Goal: Information Seeking & Learning: Learn about a topic

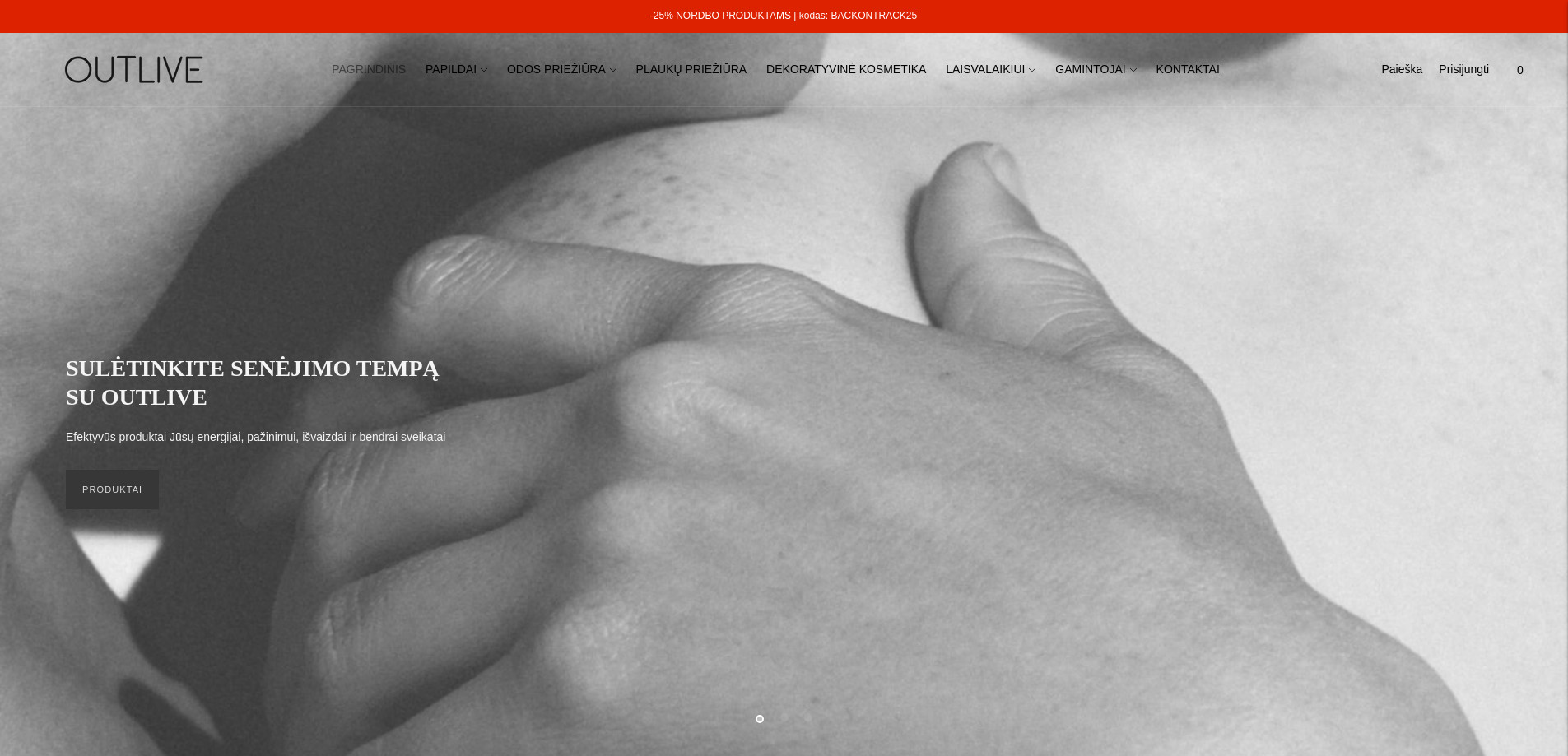
click at [130, 511] on div "SULĖTINKITE SENĖJIMO TEMPĄ SU OUTLIVE Efektyvūs produktai Jūsų energijai, pažin…" at bounding box center [784, 431] width 1436 height 189
click at [114, 491] on link "PRODUKTAI" at bounding box center [112, 489] width 93 height 39
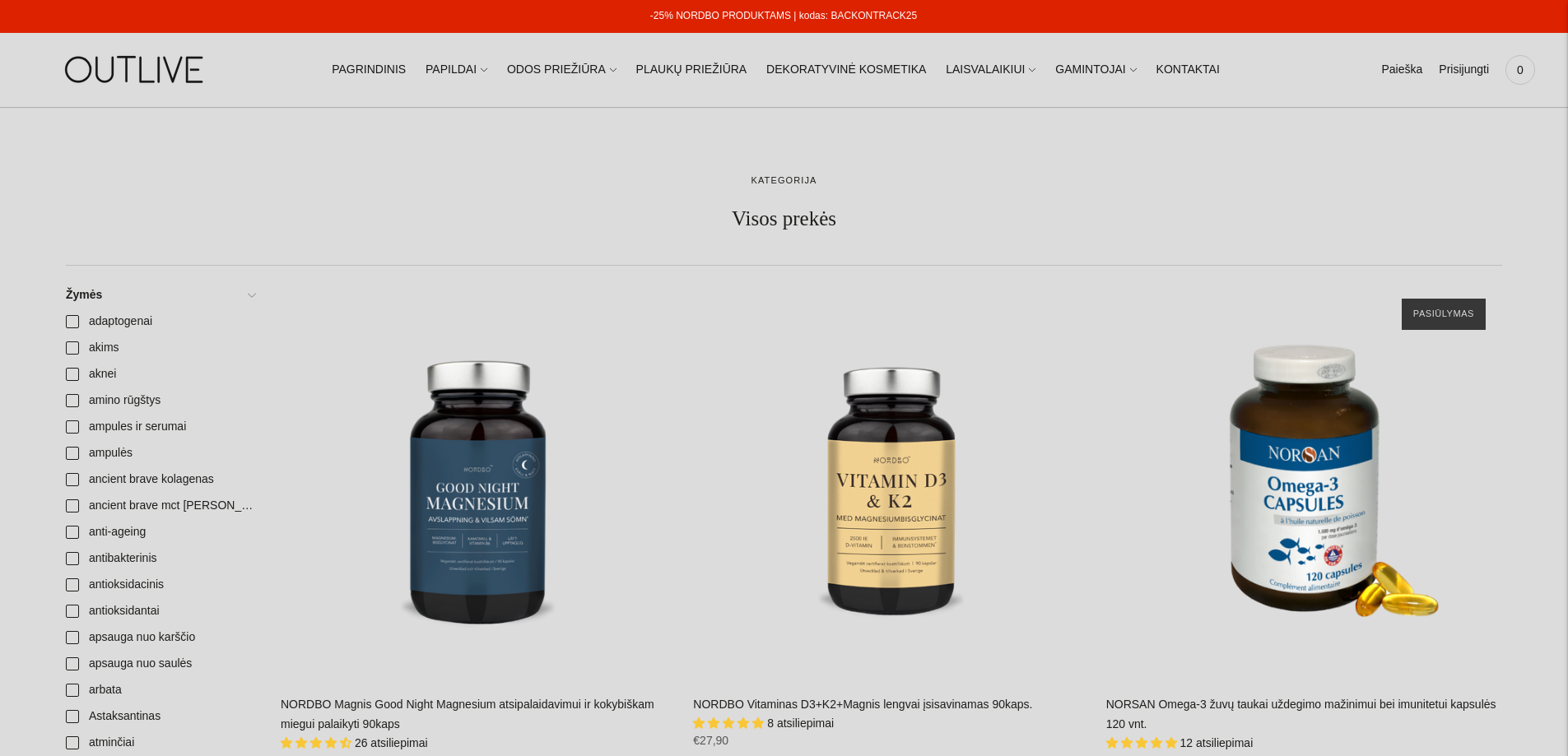
scroll to position [740, 0]
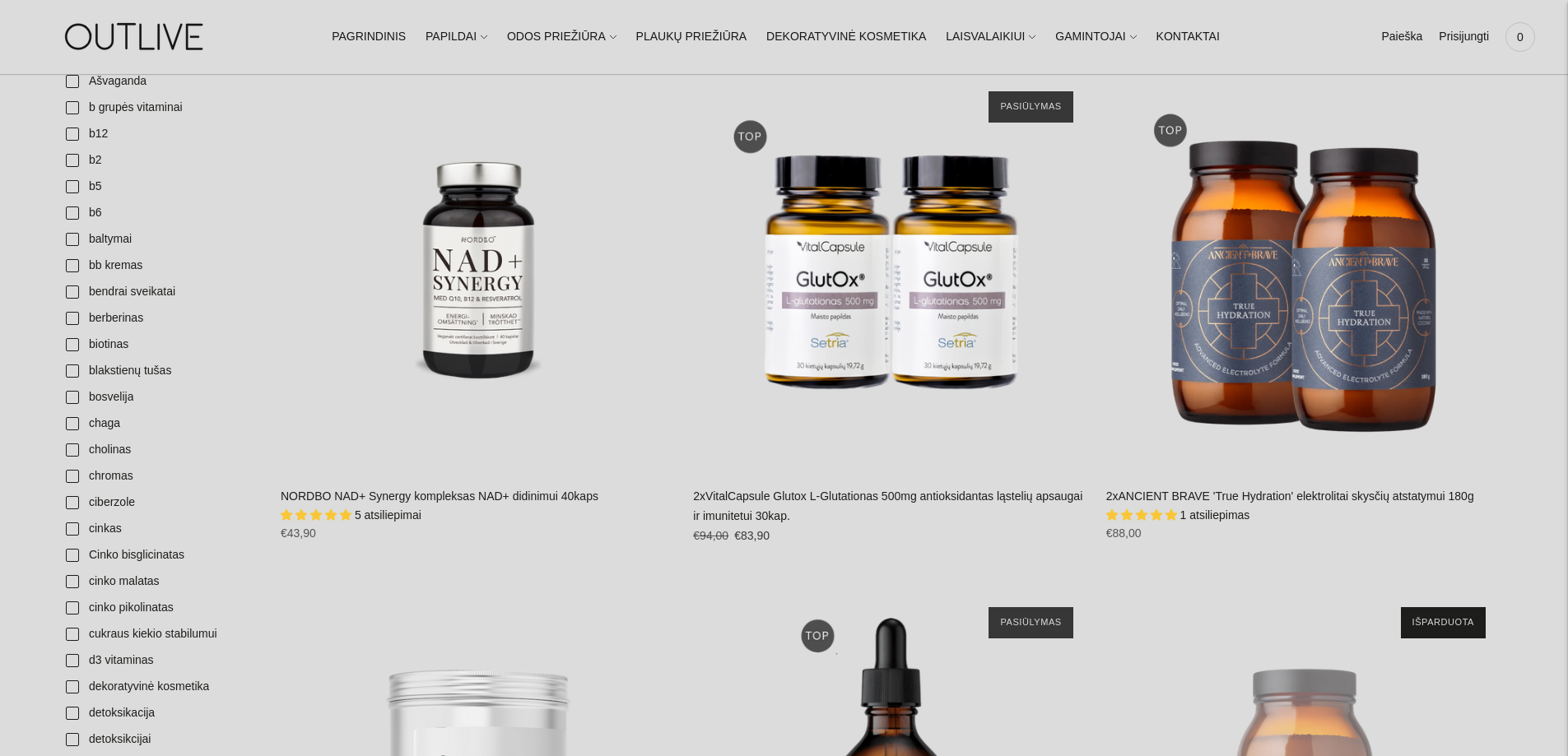
click at [404, 500] on link "NORDBO NAD+ Synergy kompleksas NAD+ didinimui 40kaps" at bounding box center [439, 495] width 318 height 13
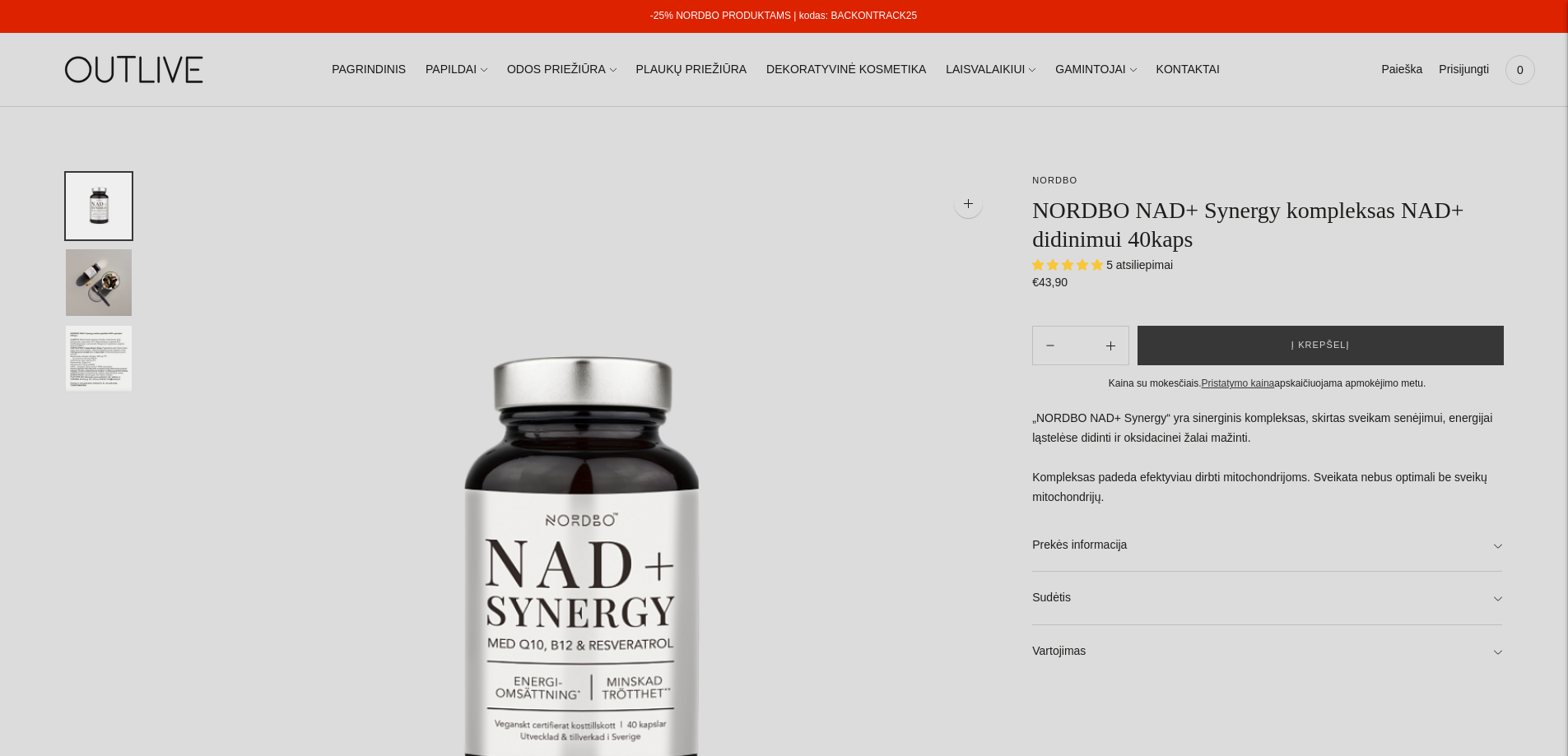
select select "**********"
click at [1498, 547] on link "Prekės informacija" at bounding box center [1267, 545] width 470 height 52
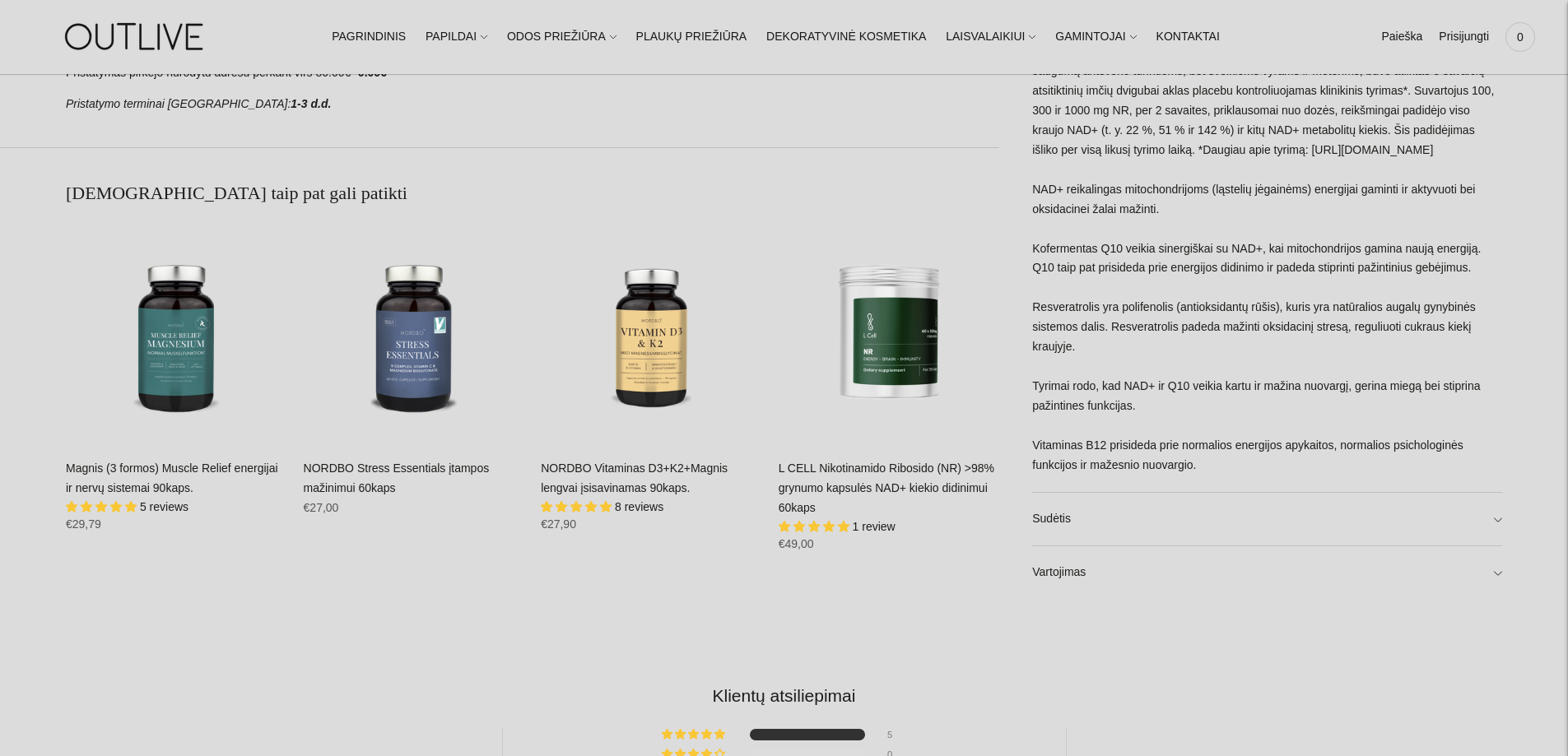
scroll to position [1152, 0]
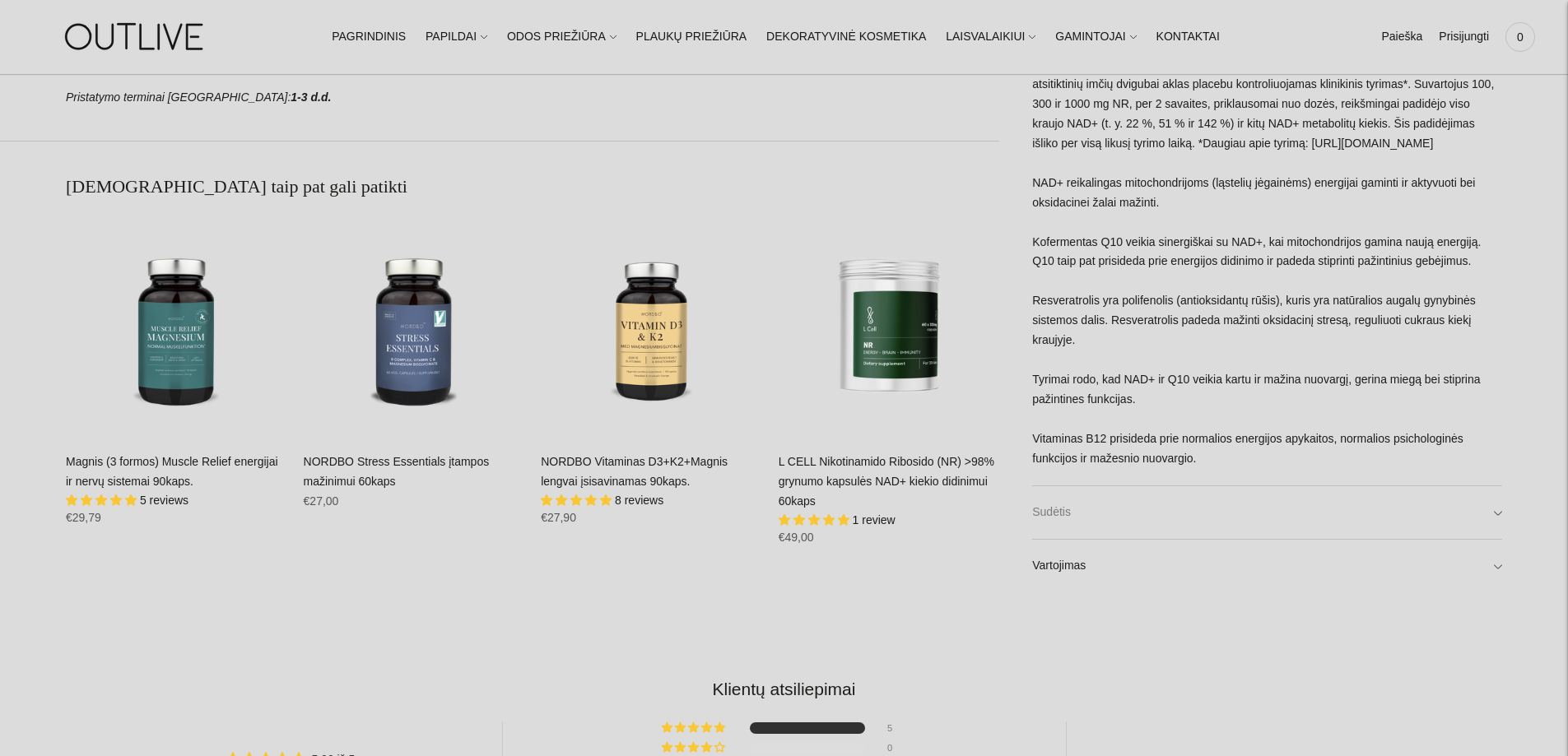
click at [1489, 505] on link "Sudėtis" at bounding box center [1267, 512] width 470 height 52
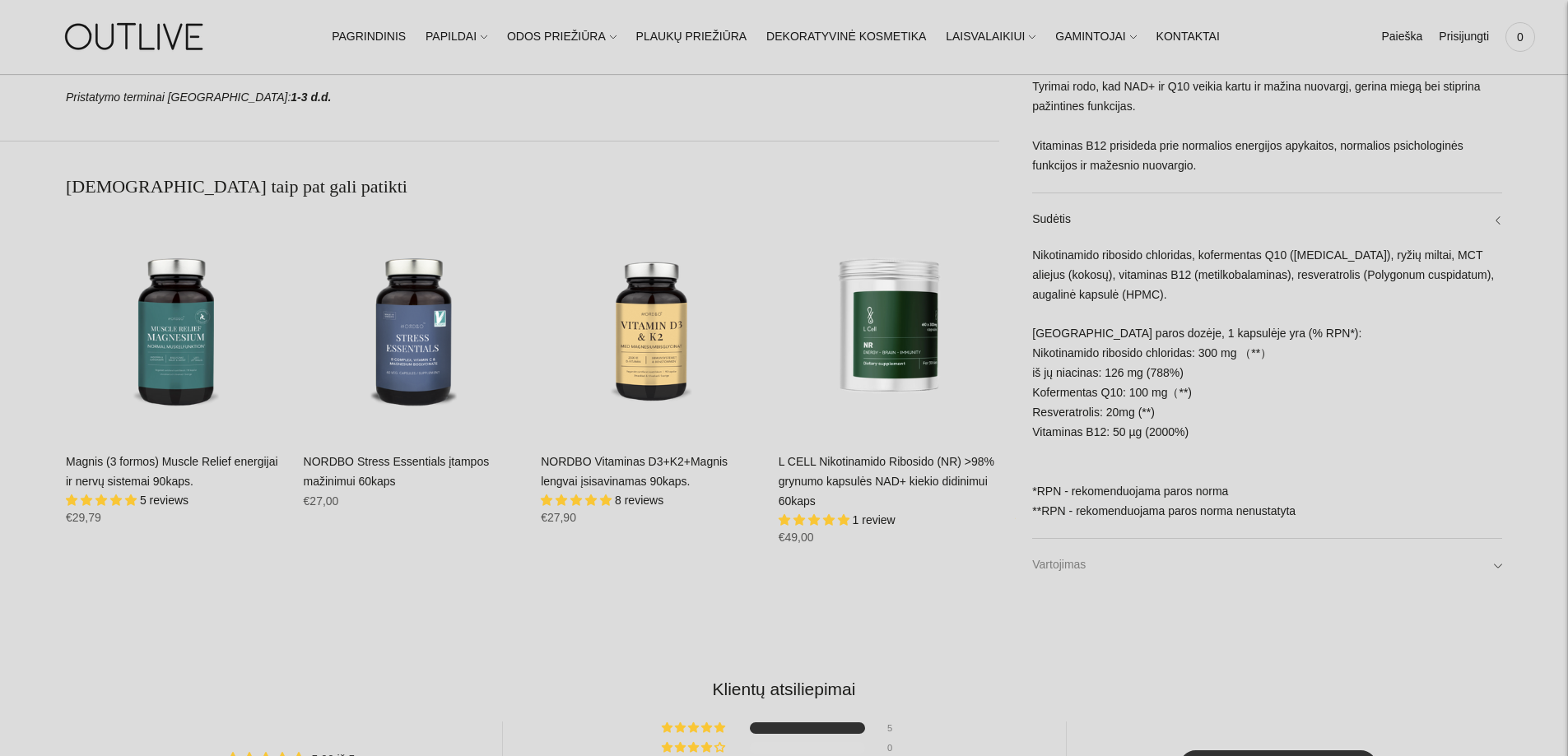
click at [1500, 566] on link "Vartojimas" at bounding box center [1267, 565] width 470 height 52
